Goal: Navigation & Orientation: Find specific page/section

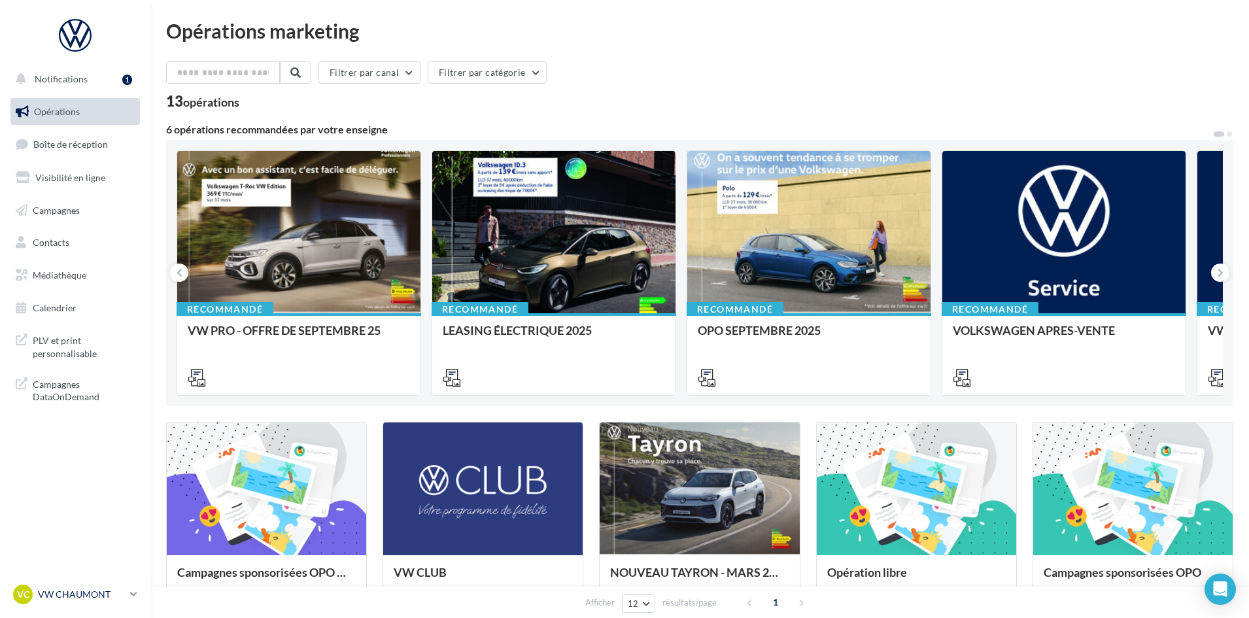
click at [130, 593] on icon at bounding box center [133, 594] width 7 height 11
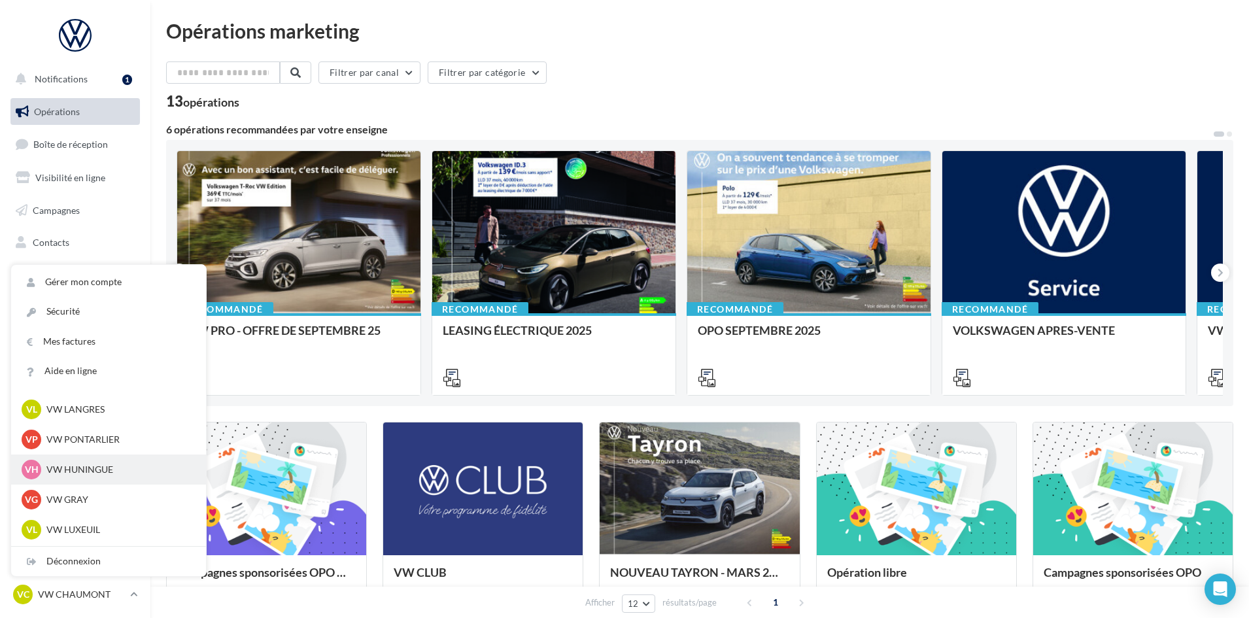
scroll to position [458, 0]
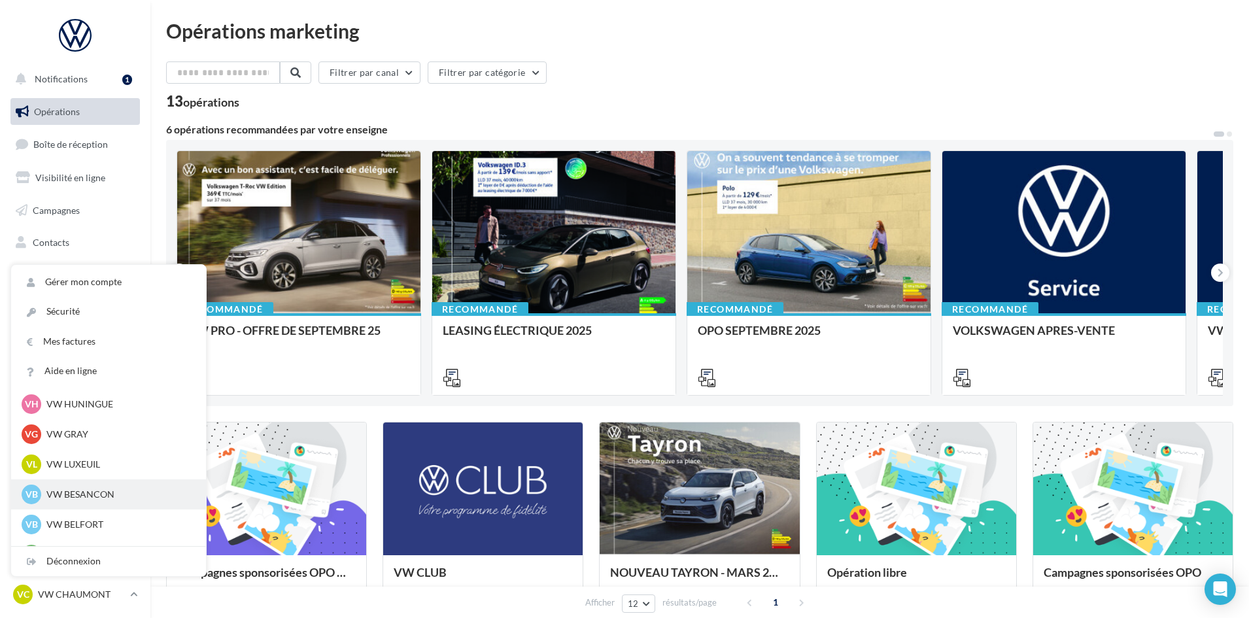
click at [94, 489] on p "VW BESANCON" at bounding box center [118, 494] width 144 height 13
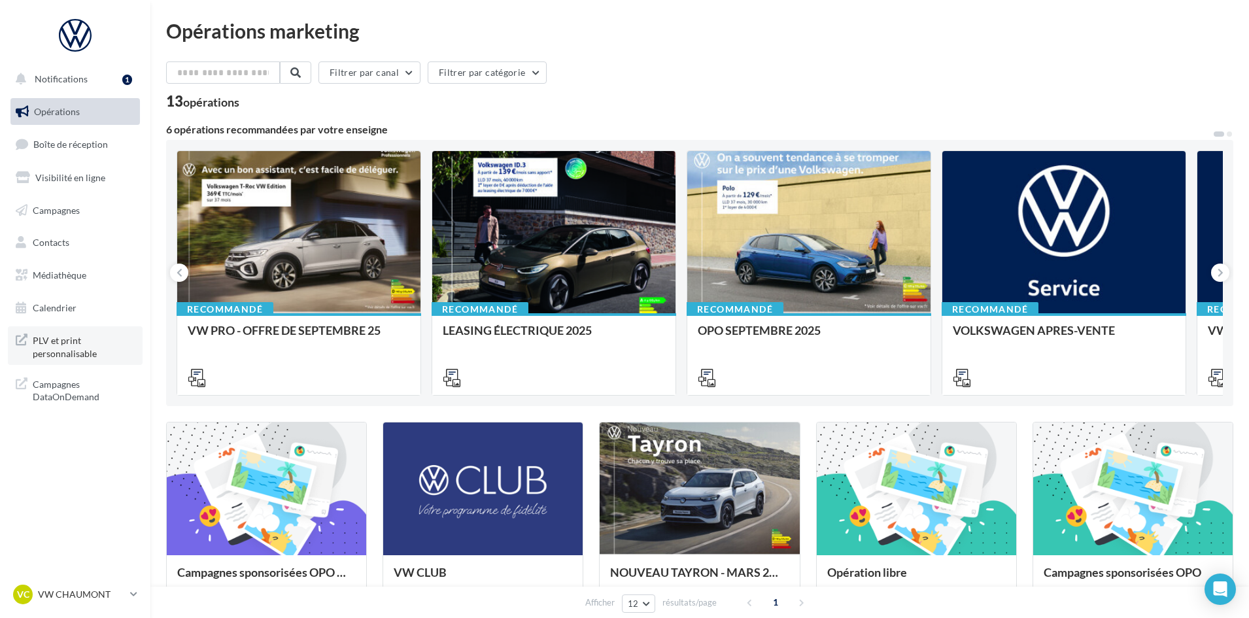
click at [58, 351] on span "PLV et print personnalisable" at bounding box center [84, 346] width 102 height 28
click at [128, 593] on link "VC VW CHAUMONT vw-cha-rob" at bounding box center [75, 594] width 130 height 25
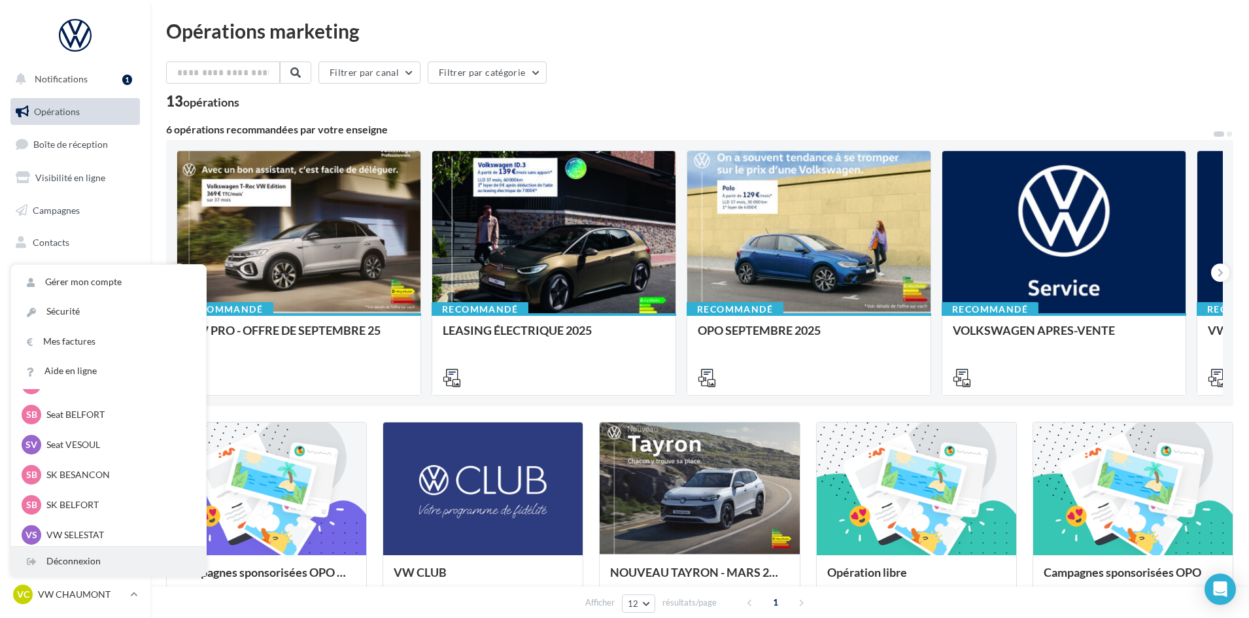
scroll to position [262, 0]
click at [81, 563] on div "Déconnexion" at bounding box center [108, 561] width 195 height 29
